Goal: Navigation & Orientation: Go to known website

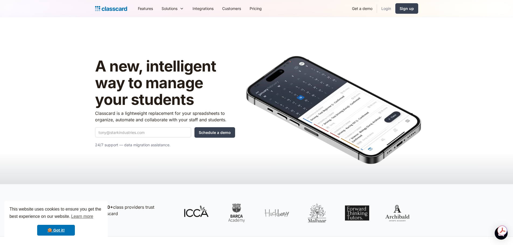
click at [389, 9] on link "Login" at bounding box center [386, 8] width 18 height 12
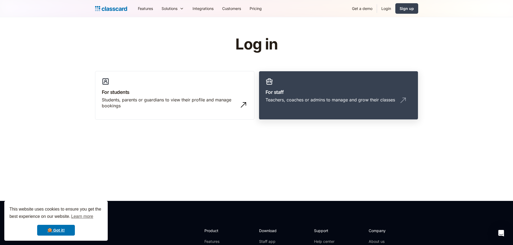
click at [297, 94] on h3 "For staff" at bounding box center [338, 92] width 146 height 7
